Goal: Information Seeking & Learning: Learn about a topic

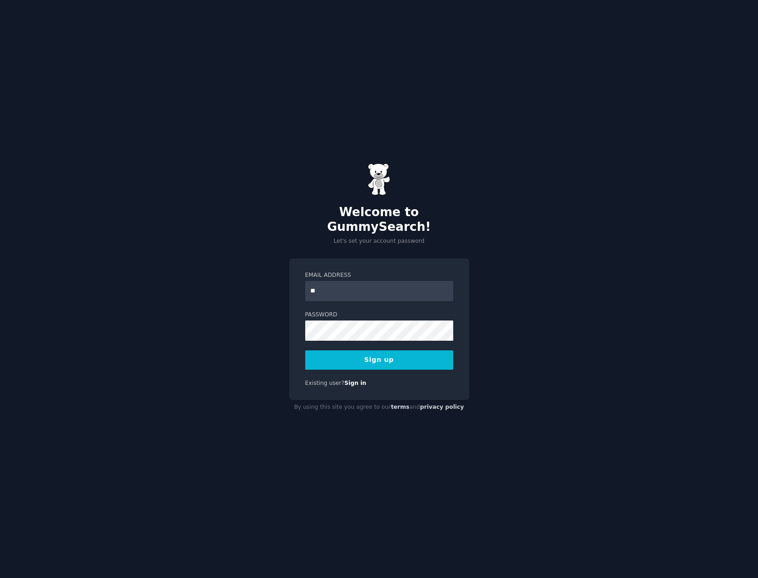
type input "**********"
click at [544, 266] on div "**********" at bounding box center [379, 289] width 758 height 578
click at [386, 357] on button "Sign up" at bounding box center [379, 359] width 148 height 19
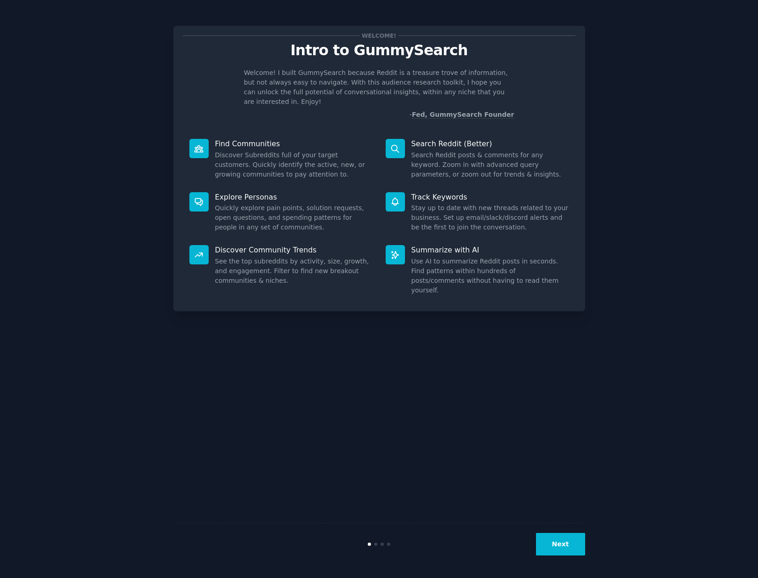
click at [565, 547] on button "Next" at bounding box center [560, 544] width 49 height 23
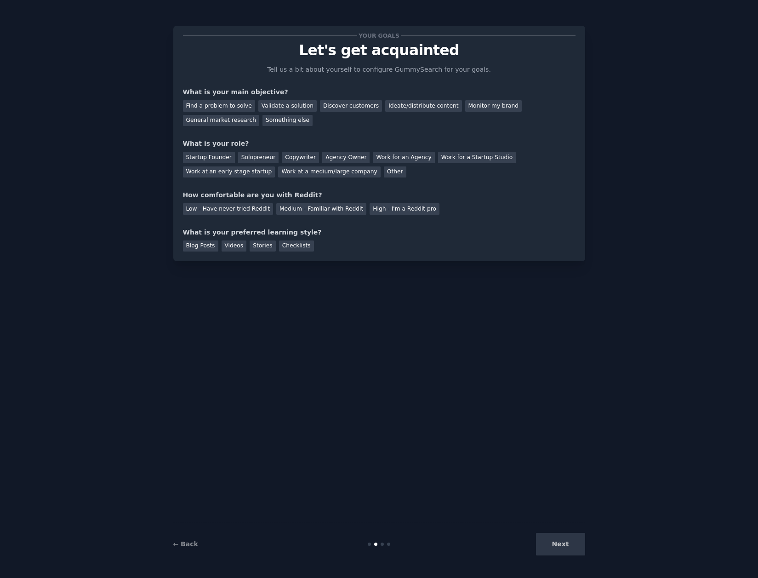
click at [565, 547] on div "Next" at bounding box center [516, 544] width 137 height 23
click at [565, 548] on div "Next" at bounding box center [516, 544] width 137 height 23
click at [272, 109] on div "Validate a solution" at bounding box center [287, 105] width 58 height 11
click at [220, 158] on div "Startup Founder" at bounding box center [209, 157] width 52 height 11
click at [288, 209] on div "Medium - Familiar with Reddit" at bounding box center [321, 208] width 90 height 11
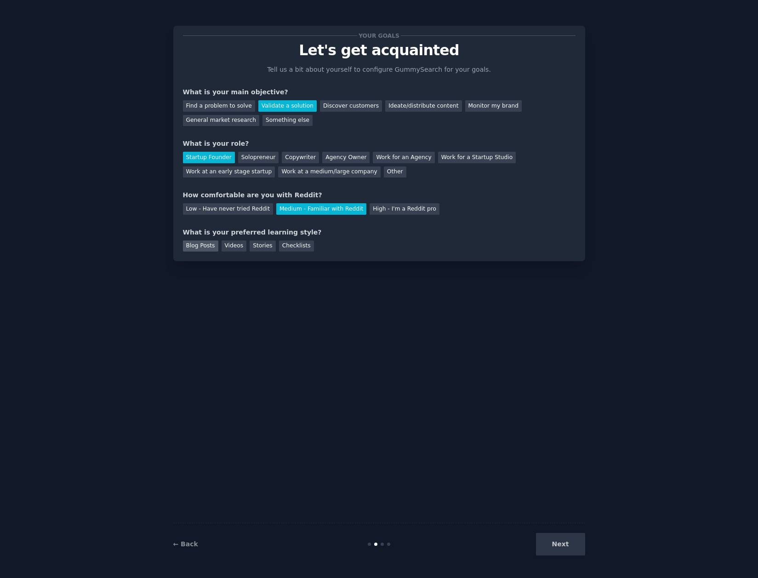
click at [204, 245] on div "Blog Posts" at bounding box center [200, 245] width 35 height 11
click at [561, 546] on button "Next" at bounding box center [560, 544] width 49 height 23
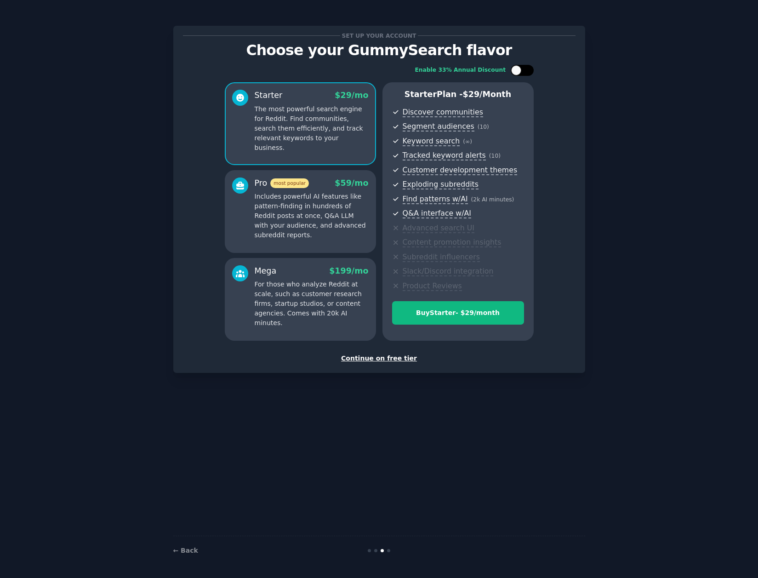
click at [520, 70] on div at bounding box center [516, 70] width 10 height 10
checkbox input "true"
click at [390, 360] on div "Continue on free tier" at bounding box center [379, 358] width 392 height 10
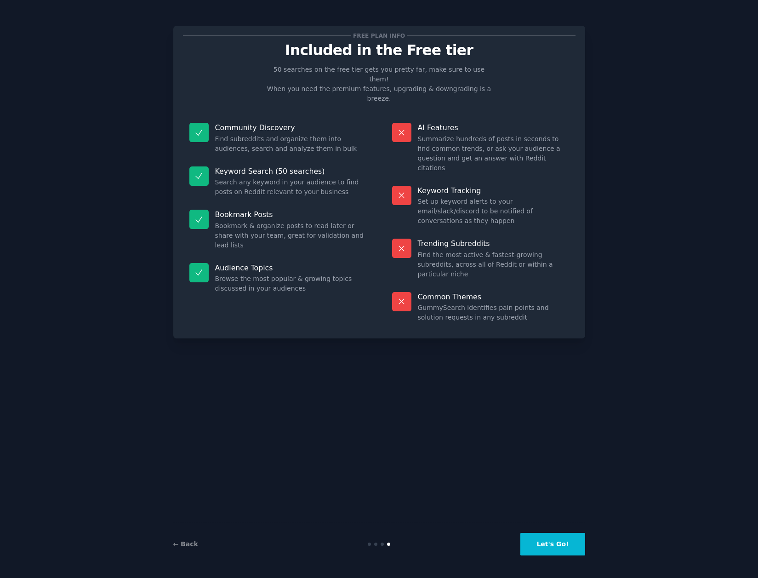
click at [552, 539] on button "Let's Go!" at bounding box center [552, 544] width 64 height 23
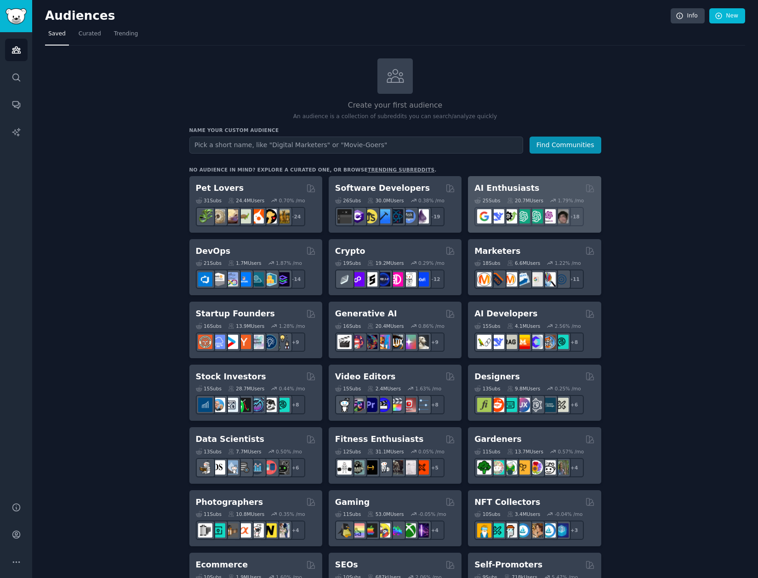
click at [535, 188] on div "AI Enthusiasts" at bounding box center [534, 187] width 120 height 11
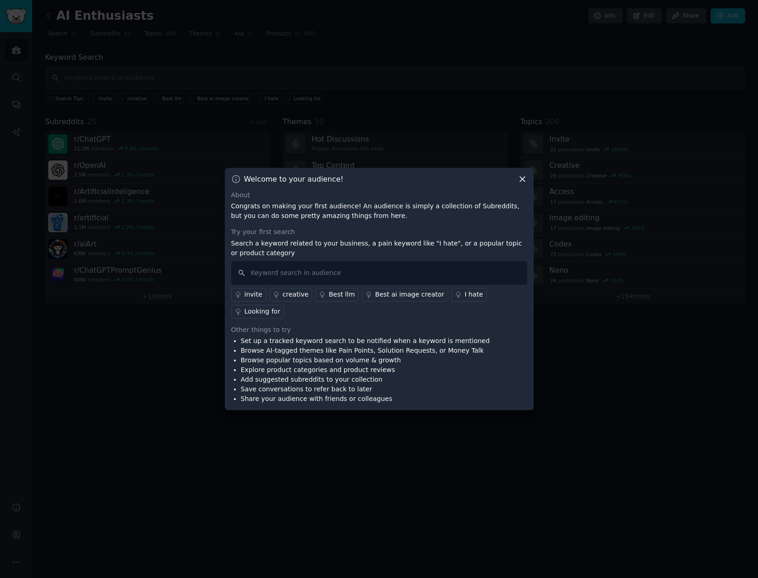
click at [523, 184] on icon at bounding box center [523, 179] width 10 height 10
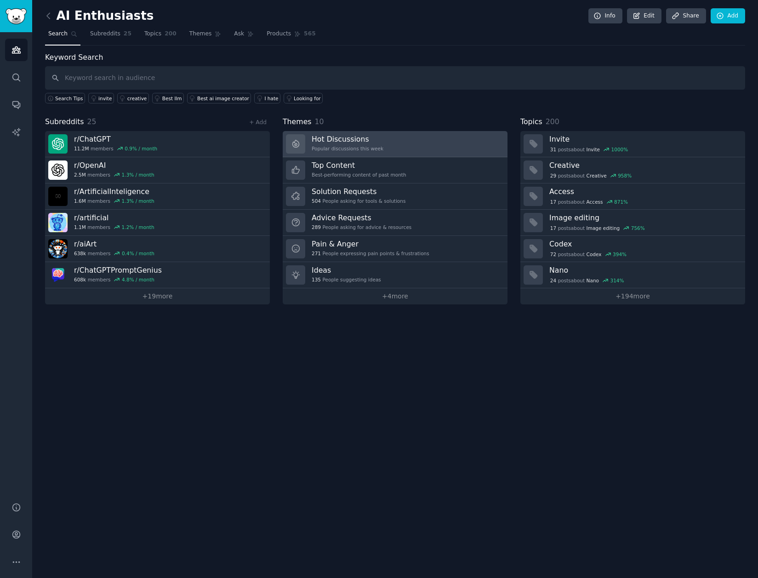
click at [449, 145] on link "Hot Discussions Popular discussions this week" at bounding box center [395, 144] width 225 height 26
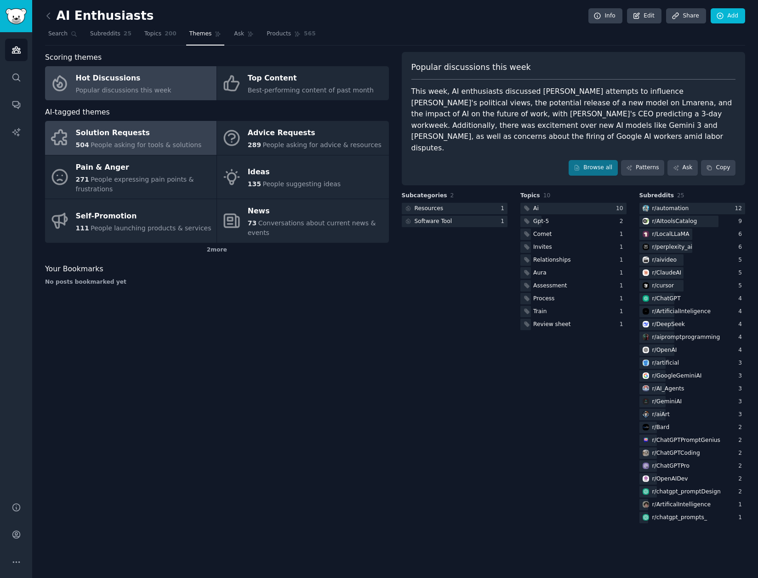
click at [202, 140] on link "Solution Requests 504 People asking for tools & solutions" at bounding box center [130, 138] width 171 height 34
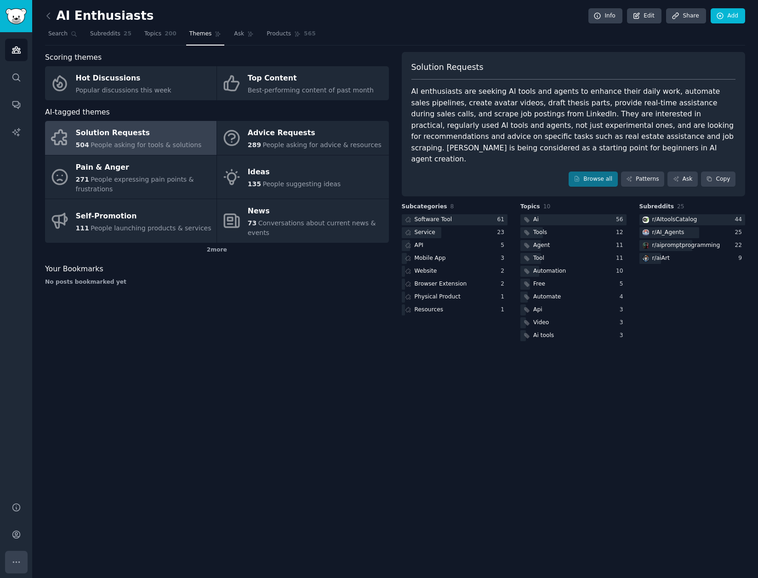
click at [16, 569] on button "More" at bounding box center [16, 562] width 23 height 23
click at [13, 533] on icon "Sidebar" at bounding box center [16, 534] width 10 height 10
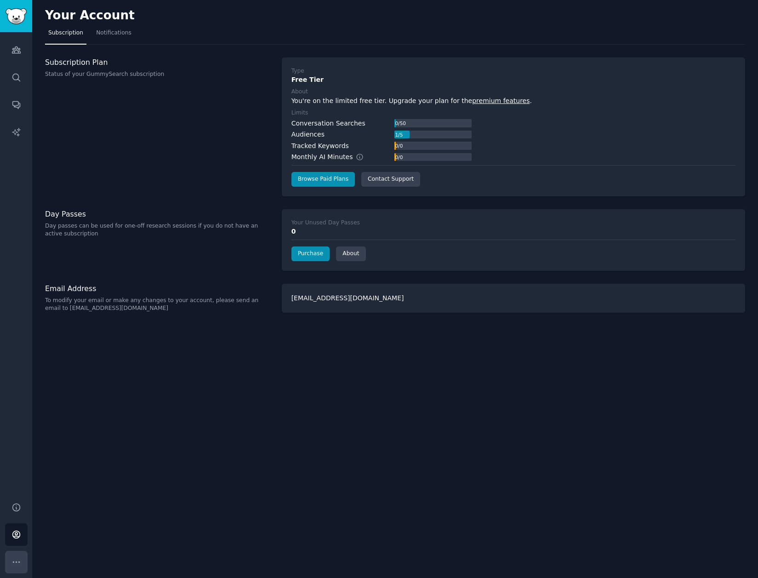
click at [13, 561] on icon "Sidebar" at bounding box center [16, 562] width 10 height 10
click at [20, 51] on icon "Sidebar" at bounding box center [16, 50] width 8 height 6
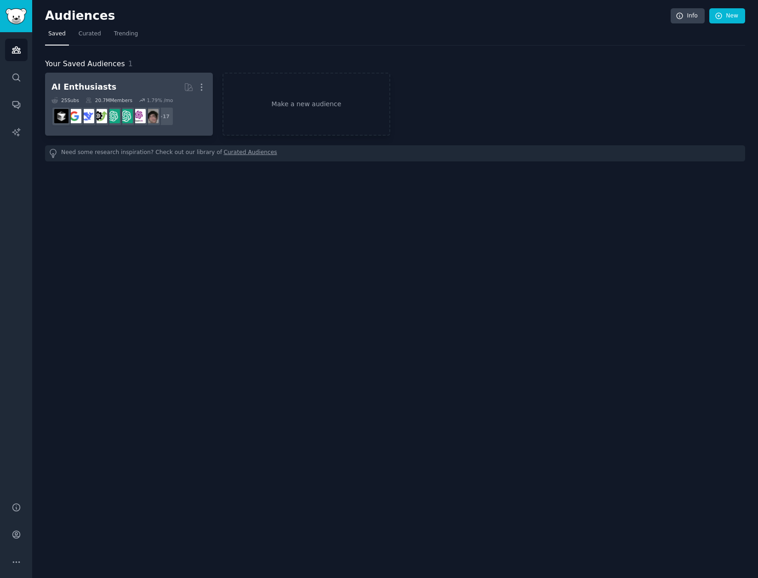
click at [146, 74] on link "AI Enthusiasts More 25 Sub s 20.7M Members 1.79 % /mo r/Bard, r/perplexity_ai, …" at bounding box center [129, 104] width 168 height 63
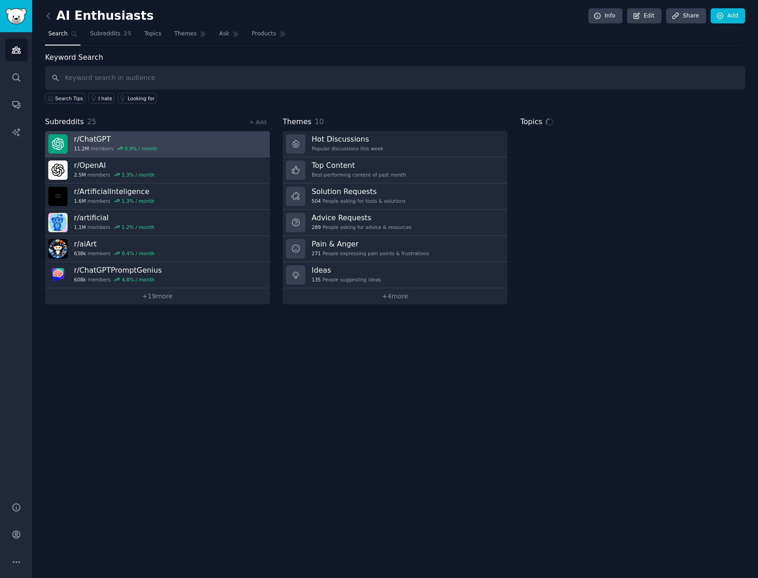
click at [211, 142] on link "r/ ChatGPT 11.2M members 0.9 % / month" at bounding box center [157, 144] width 225 height 26
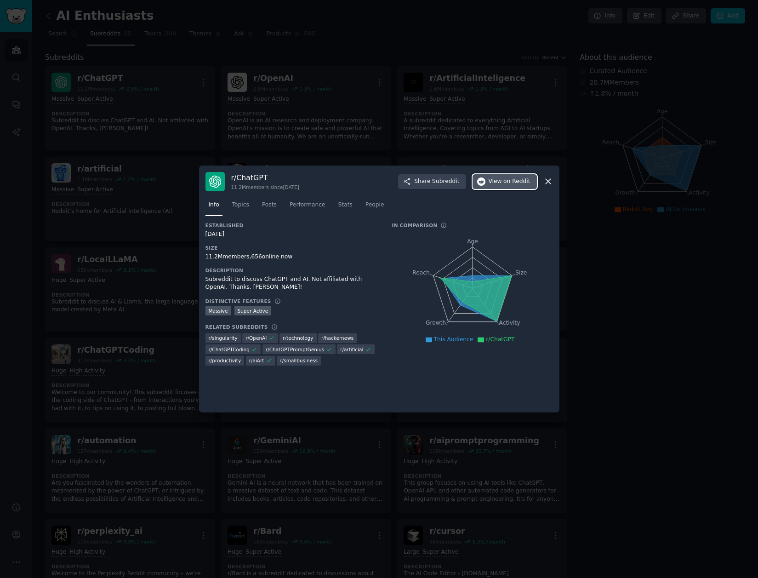
click at [499, 182] on span "View on Reddit" at bounding box center [510, 181] width 42 height 8
click at [104, 145] on div at bounding box center [379, 289] width 758 height 578
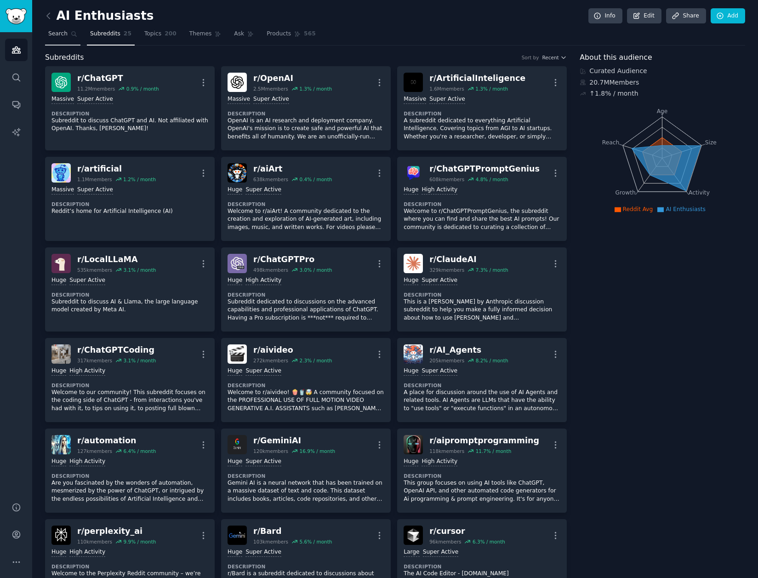
click at [59, 35] on span "Search" at bounding box center [57, 34] width 19 height 8
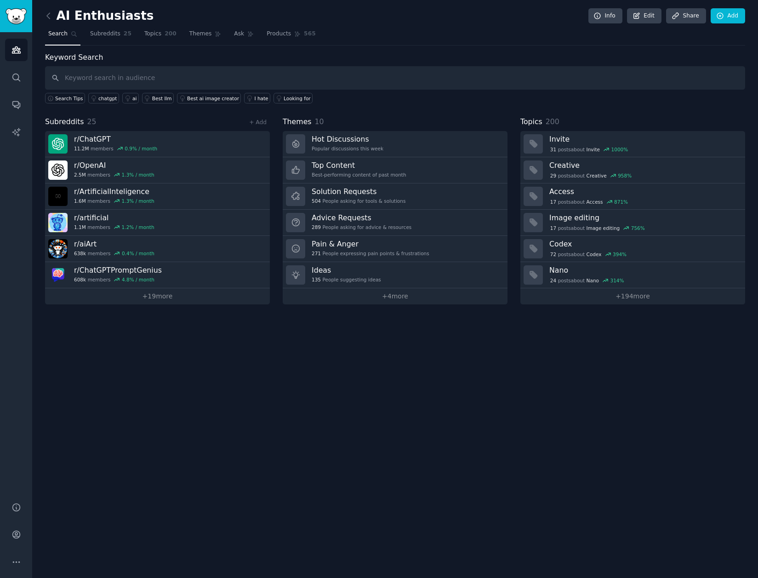
click at [276, 82] on input "text" at bounding box center [395, 77] width 700 height 23
type input "n8n"
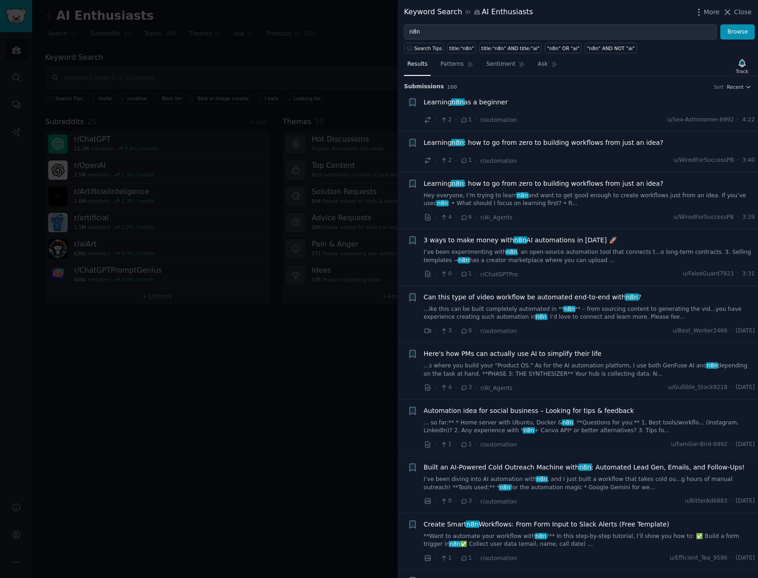
click at [584, 113] on div "Learning n8n as a beginner · 2 · 1 · r/automation u/Sea-Astronomer-8992 · 4:22" at bounding box center [589, 111] width 331 height 28
click at [430, 102] on span "Learning n8n as a beginner" at bounding box center [466, 102] width 84 height 10
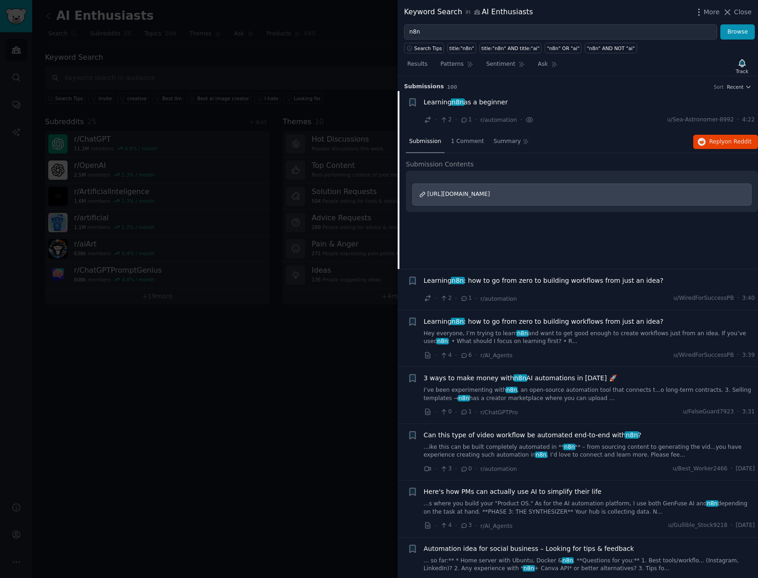
scroll to position [15, 0]
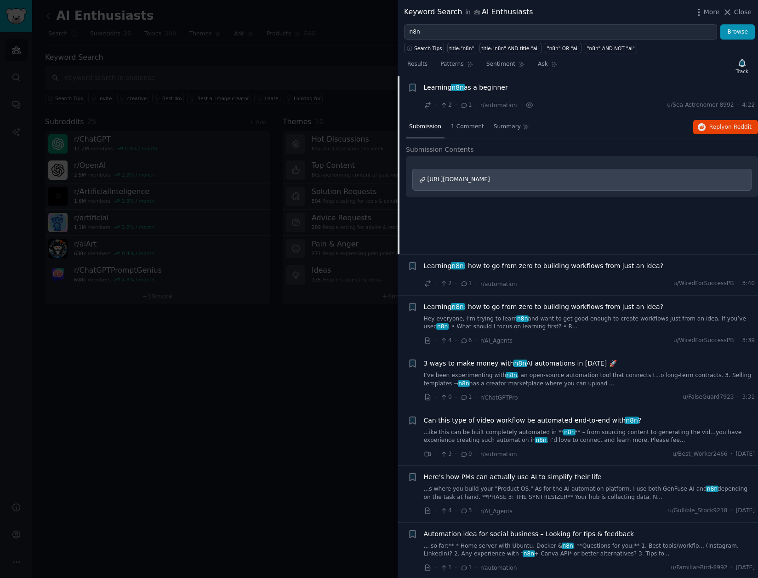
click at [508, 171] on div "[URL][DOMAIN_NAME]" at bounding box center [581, 180] width 339 height 22
click at [298, 392] on div at bounding box center [379, 289] width 758 height 578
